Goal: Information Seeking & Learning: Compare options

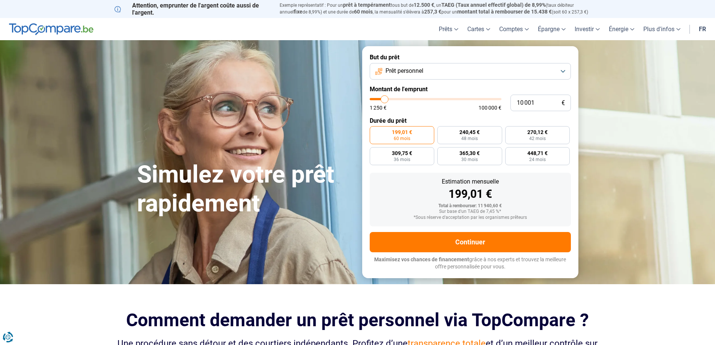
click at [456, 68] on button "Prêt personnel" at bounding box center [470, 71] width 201 height 17
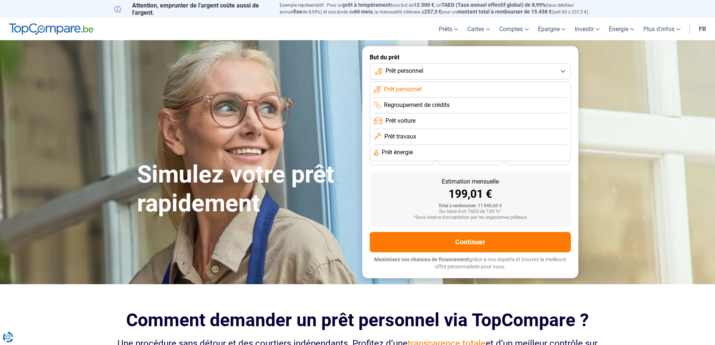
click at [456, 68] on button "Prêt personnel" at bounding box center [470, 71] width 201 height 17
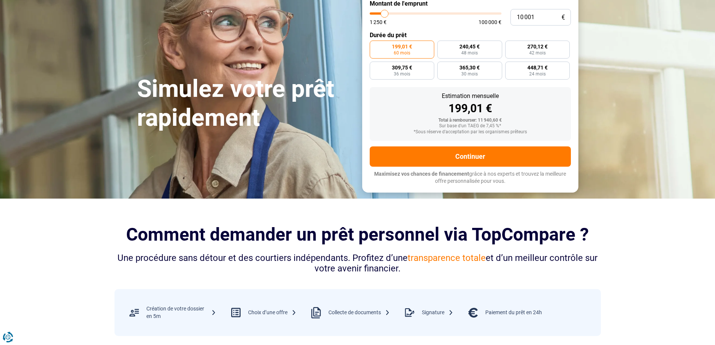
scroll to position [113, 0]
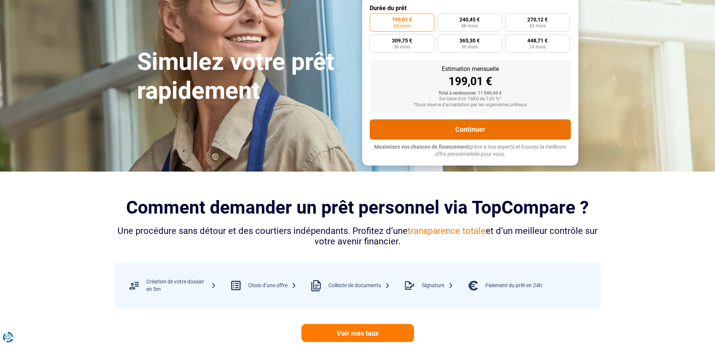
click at [501, 132] on button "Continuer" at bounding box center [470, 129] width 201 height 20
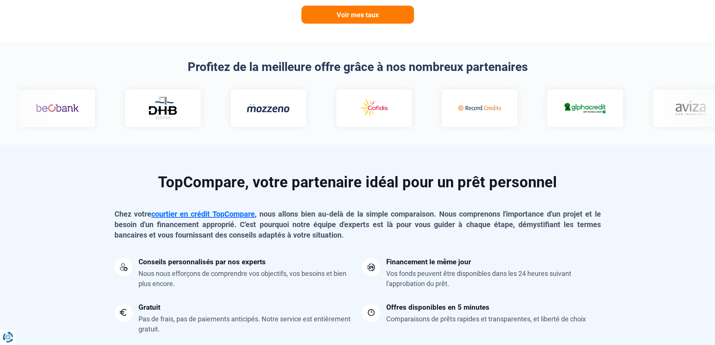
scroll to position [488, 0]
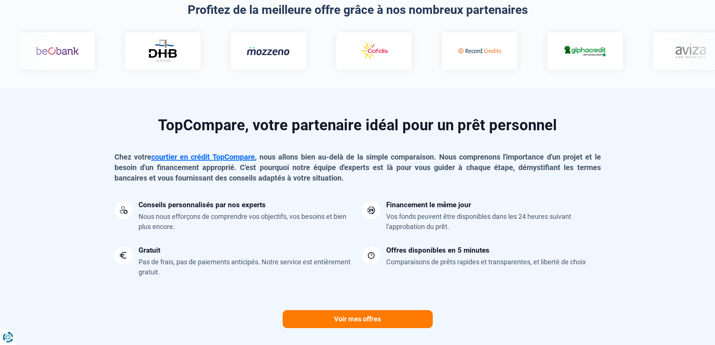
click at [547, 40] on div at bounding box center [584, 51] width 75 height 38
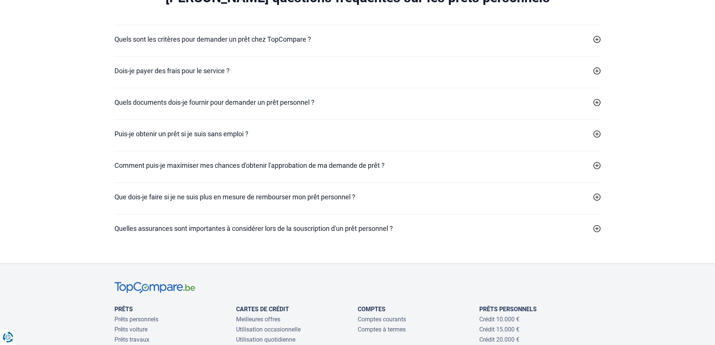
scroll to position [2214, 0]
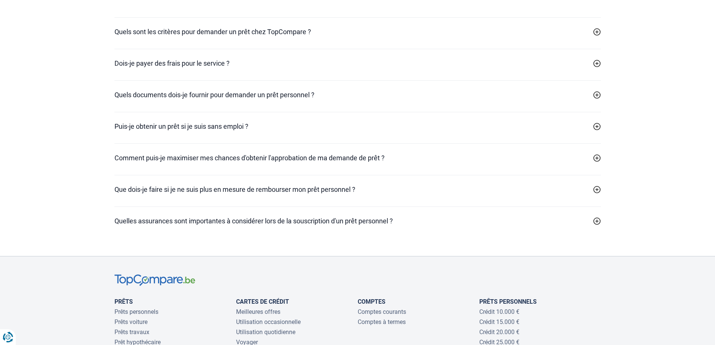
click at [337, 49] on div "Quels sont les critères pour demander un prêt chez TopCompare ? Il n'y a pas de…" at bounding box center [357, 33] width 486 height 32
click at [301, 37] on h2 "Quels sont les critères pour demander un prêt chez TopCompare ?" at bounding box center [212, 32] width 197 height 10
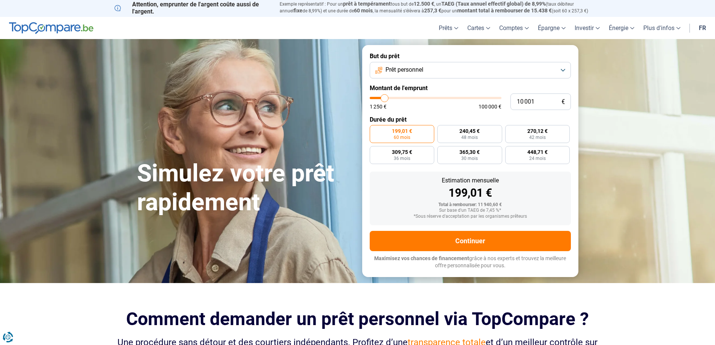
scroll to position [0, 0]
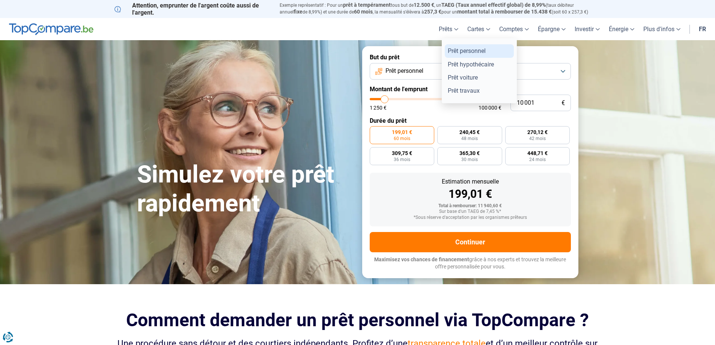
click at [464, 50] on link "Prêt personnel" at bounding box center [479, 50] width 69 height 13
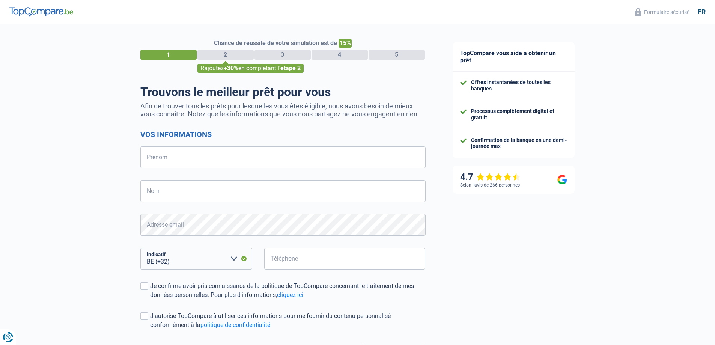
select select "32"
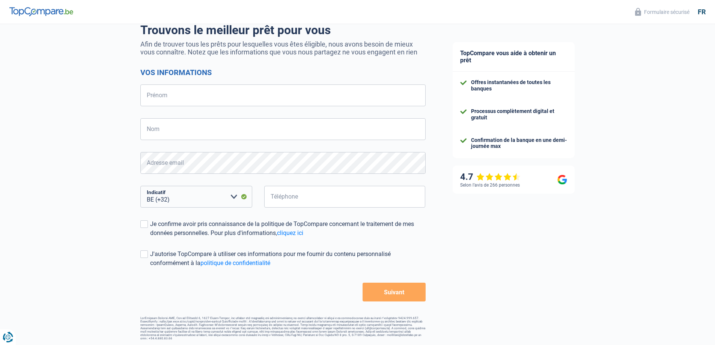
scroll to position [63, 0]
click at [43, 14] on img at bounding box center [41, 11] width 64 height 9
click at [44, 8] on img at bounding box center [41, 11] width 64 height 9
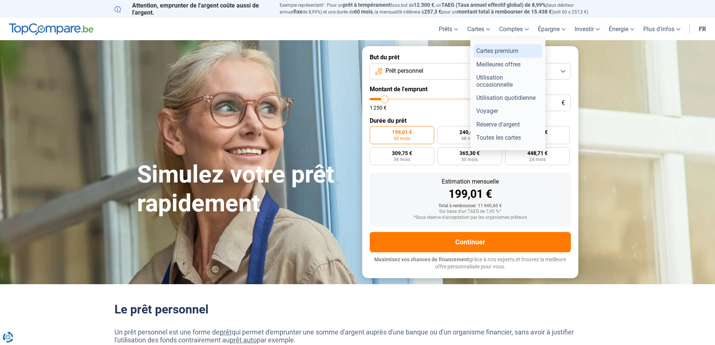
click at [492, 49] on link "Cartes premium" at bounding box center [507, 50] width 69 height 13
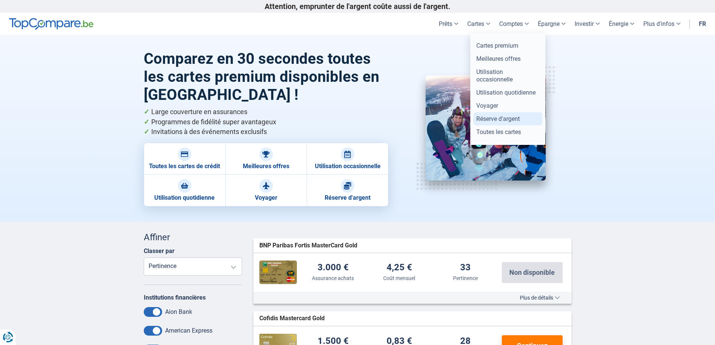
click at [505, 115] on link "Réserve d'argent" at bounding box center [507, 118] width 69 height 13
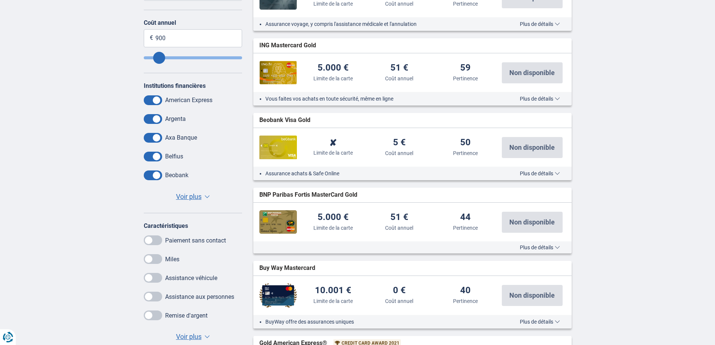
scroll to position [263, 0]
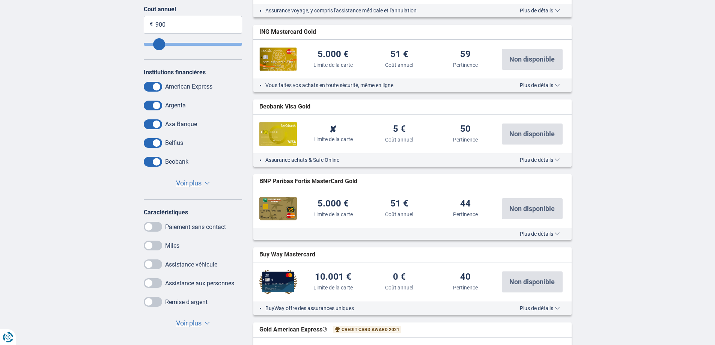
click at [537, 162] on span "Plus de détails" at bounding box center [540, 159] width 40 height 5
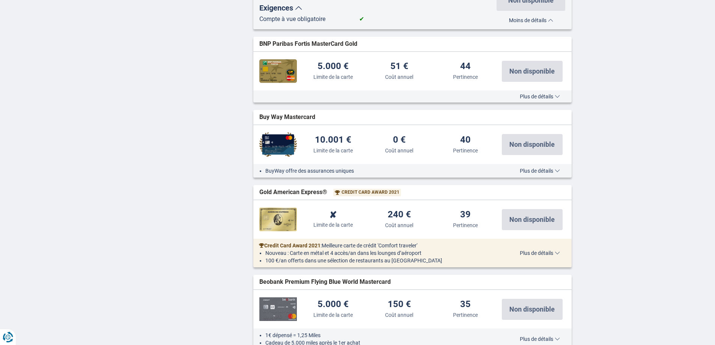
scroll to position [826, 0]
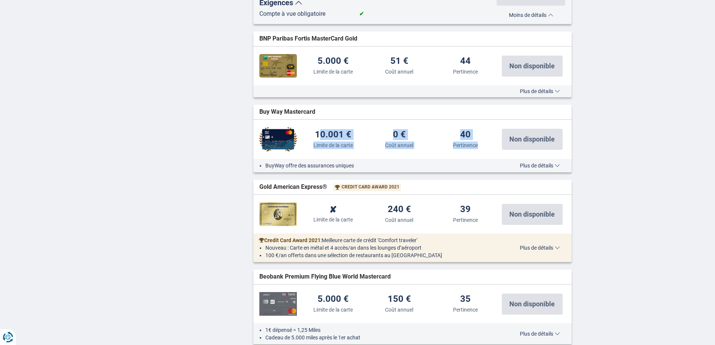
drag, startPoint x: 315, startPoint y: 132, endPoint x: 488, endPoint y: 156, distance: 174.6
click at [488, 156] on div "14 % Taux d'intérêt 10.001 € Limite de la carte 0 € Coût annuel 40 Pertinence N…" at bounding box center [412, 139] width 318 height 39
click at [538, 162] on div "BuyWay offre des assurances uniques Plus de détails Moins de détails" at bounding box center [412, 166] width 318 height 14
click at [540, 165] on span "Plus de détails" at bounding box center [540, 165] width 40 height 5
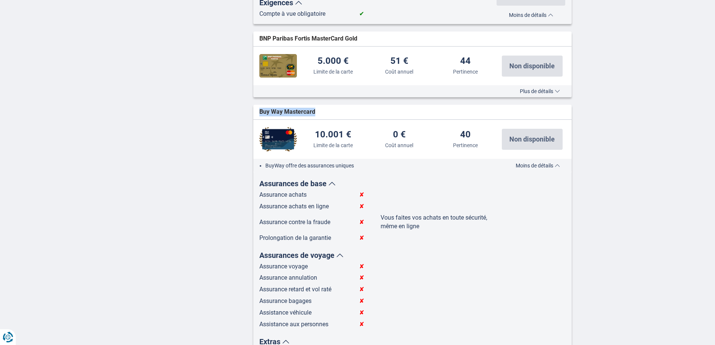
drag, startPoint x: 318, startPoint y: 110, endPoint x: 254, endPoint y: 116, distance: 64.8
click at [254, 116] on div "Buy Way Mastercard widget.list-item.credit-card.null" at bounding box center [412, 112] width 318 height 15
copy span "Buy Way Mastercard"
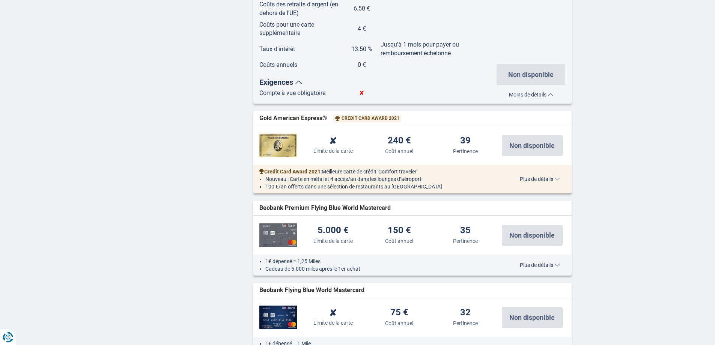
scroll to position [1426, 0]
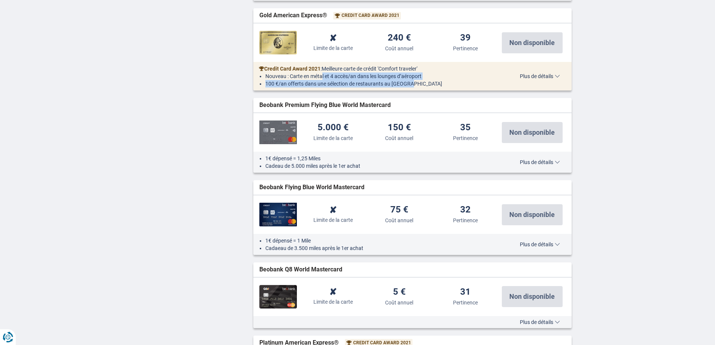
drag, startPoint x: 322, startPoint y: 77, endPoint x: 452, endPoint y: 80, distance: 129.5
click at [452, 80] on ul "Nouveau : Carte en métal et 4 accès/an dans les lounges d’aéroport 100 €/an off…" at bounding box center [378, 79] width 238 height 15
click at [452, 80] on li "100 €/an offerts dans une sélection de restaurants au [GEOGRAPHIC_DATA]" at bounding box center [381, 84] width 232 height 8
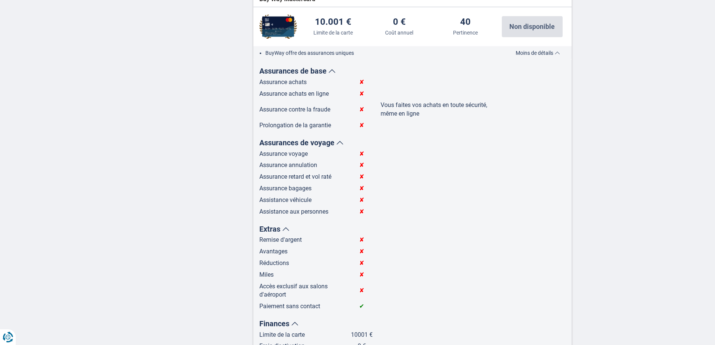
scroll to position [901, 0]
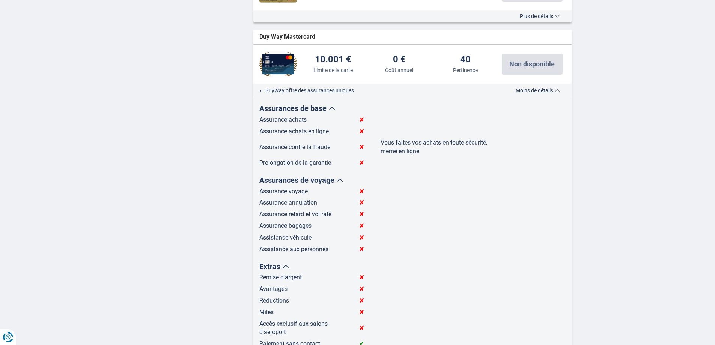
click at [525, 88] on span "Moins de détails" at bounding box center [538, 90] width 44 height 5
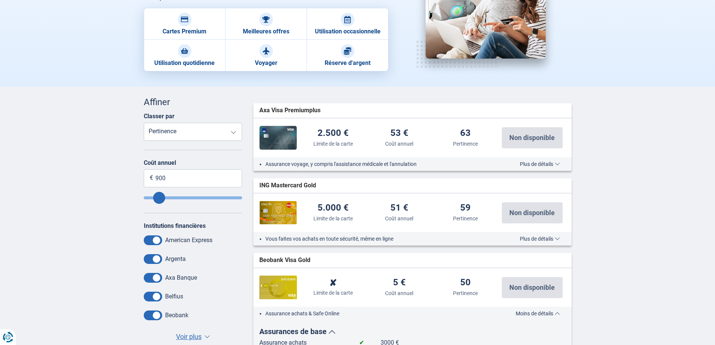
scroll to position [0, 0]
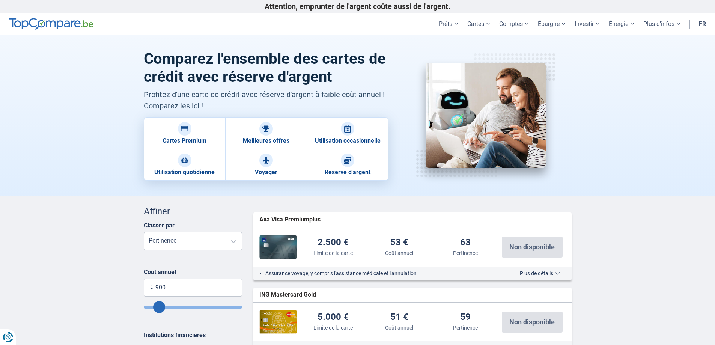
click at [542, 273] on span "Plus de détails" at bounding box center [540, 273] width 40 height 5
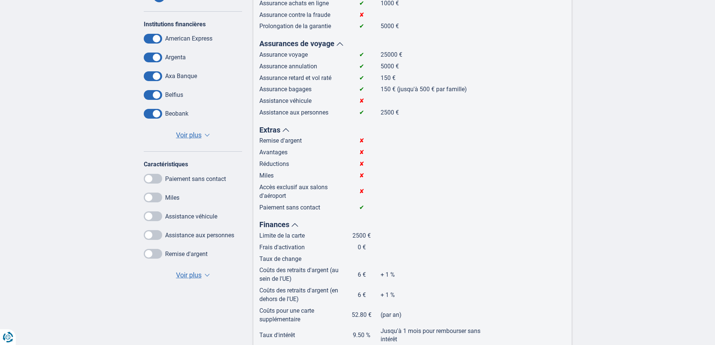
scroll to position [300, 0]
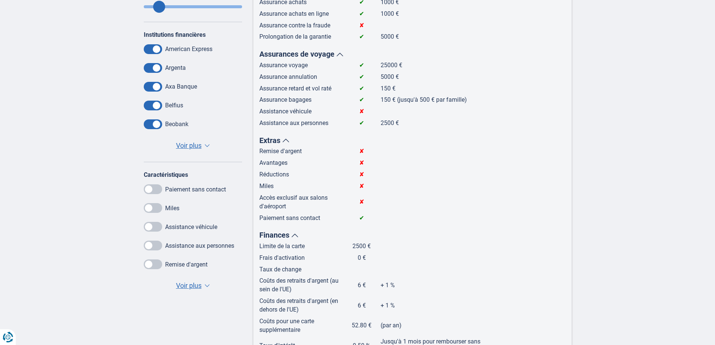
click at [192, 142] on span "Voir plus" at bounding box center [189, 146] width 26 height 10
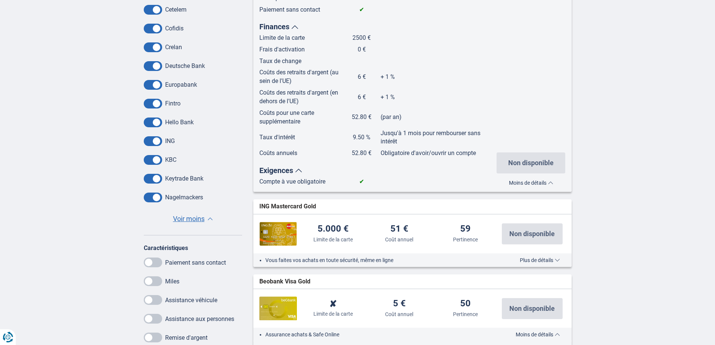
scroll to position [525, 0]
